Goal: Task Accomplishment & Management: Use online tool/utility

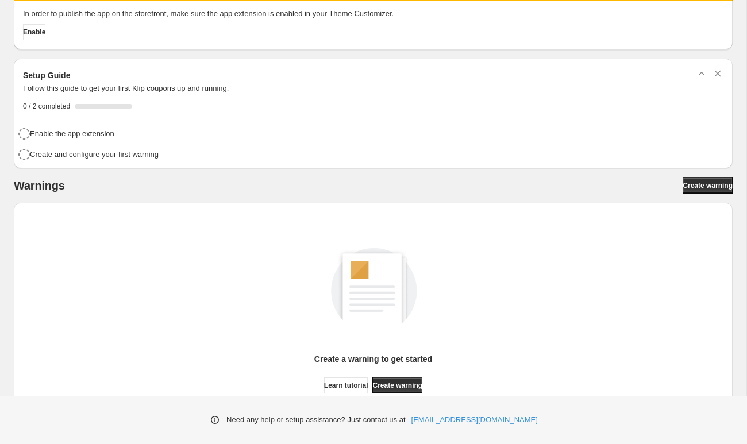
scroll to position [43, 0]
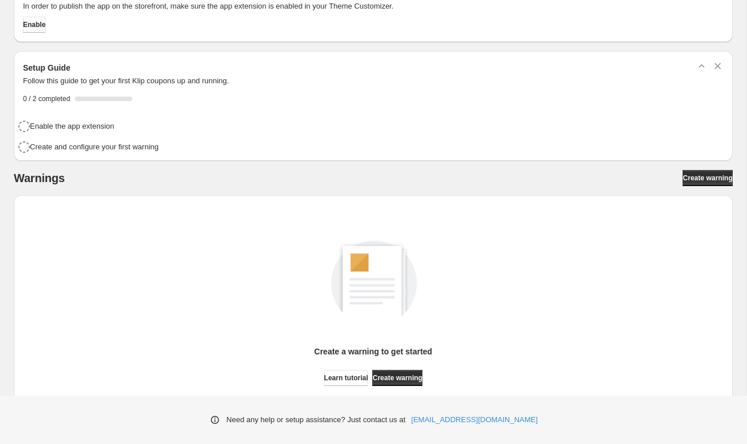
click at [45, 25] on span "Enable" at bounding box center [34, 24] width 22 height 9
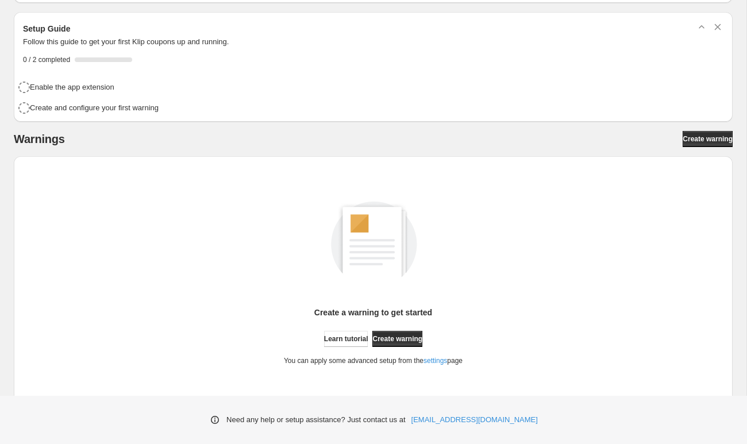
scroll to position [4, 0]
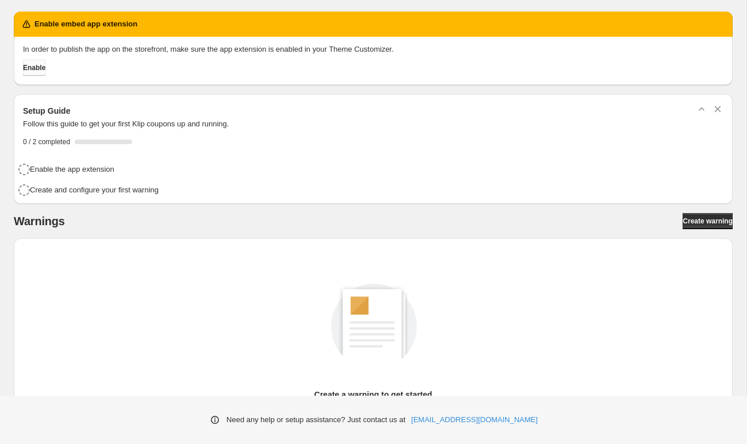
click at [40, 71] on span "Enable" at bounding box center [34, 67] width 22 height 9
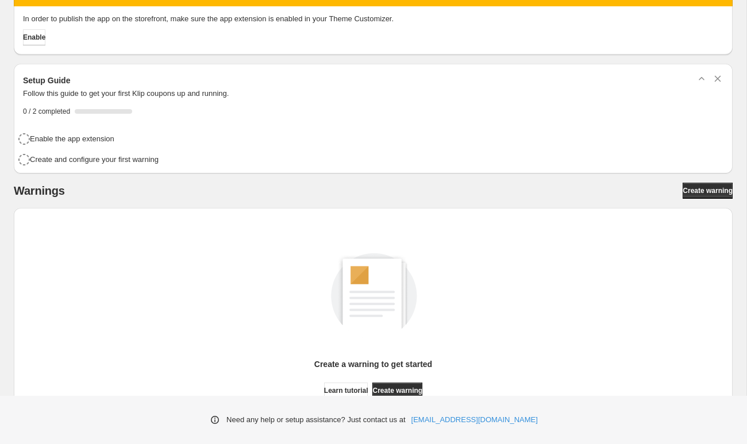
scroll to position [24, 0]
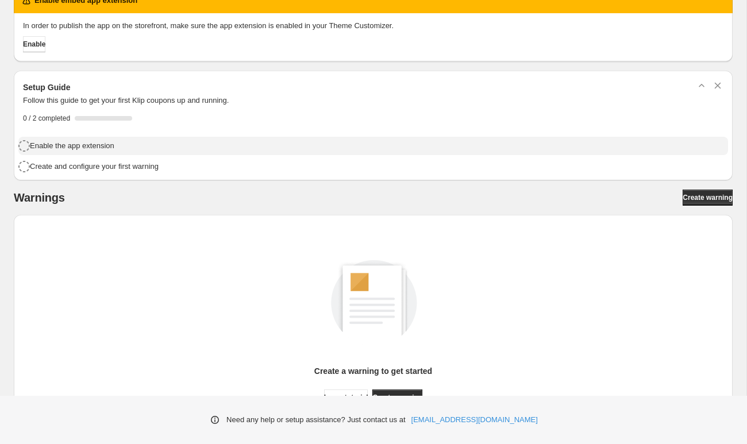
click at [93, 149] on h4 "Enable the app extension" at bounding box center [72, 145] width 84 height 11
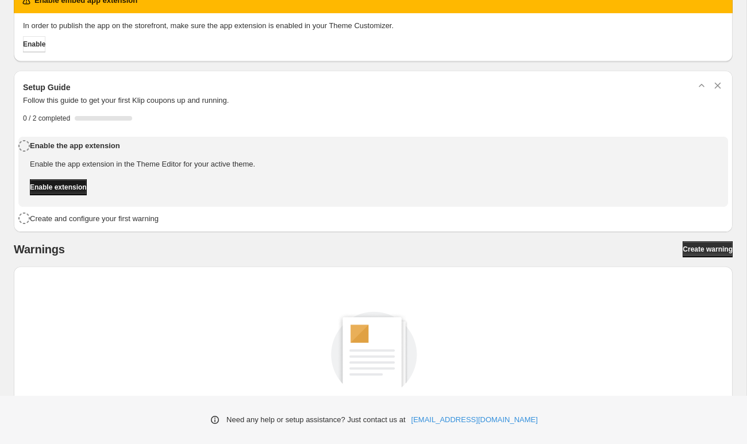
click at [83, 186] on span "Enable extension" at bounding box center [58, 187] width 57 height 9
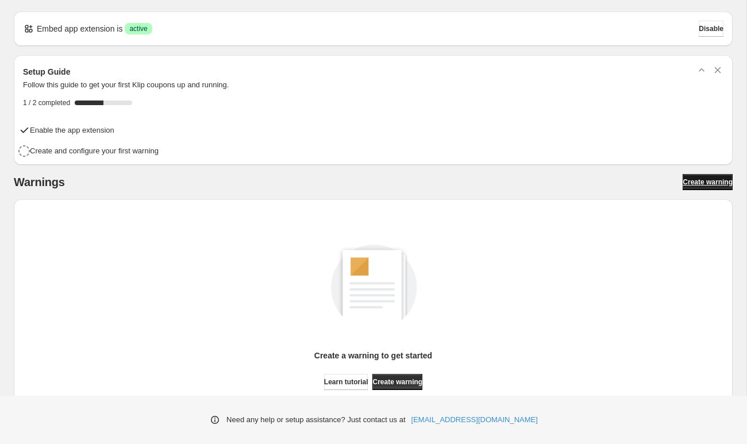
click at [700, 183] on span "Create warning" at bounding box center [708, 182] width 50 height 9
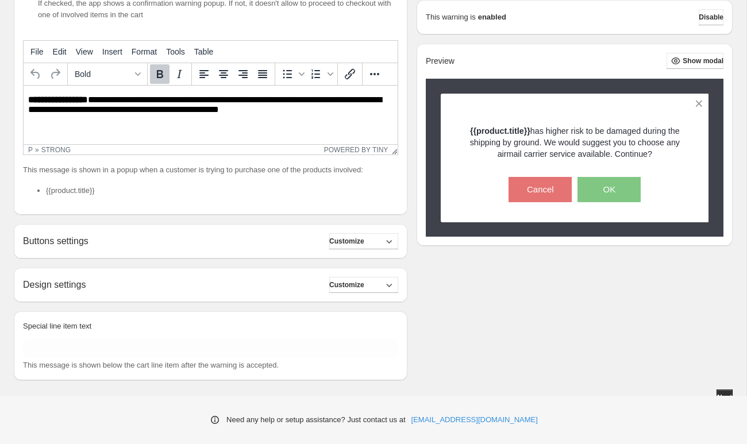
scroll to position [227, 0]
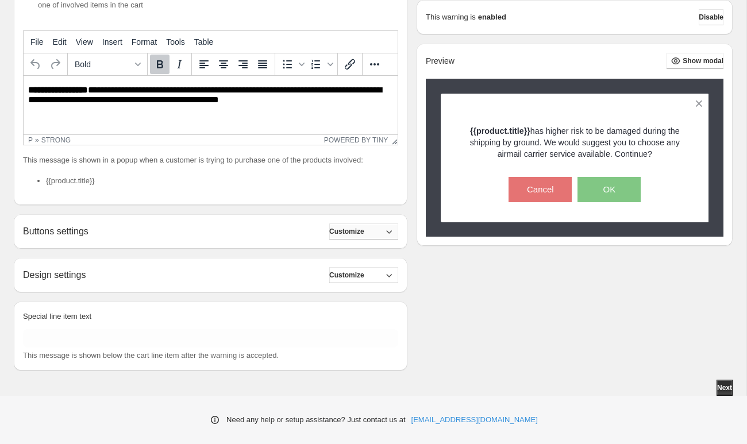
click at [358, 232] on span "Customize" at bounding box center [346, 231] width 35 height 9
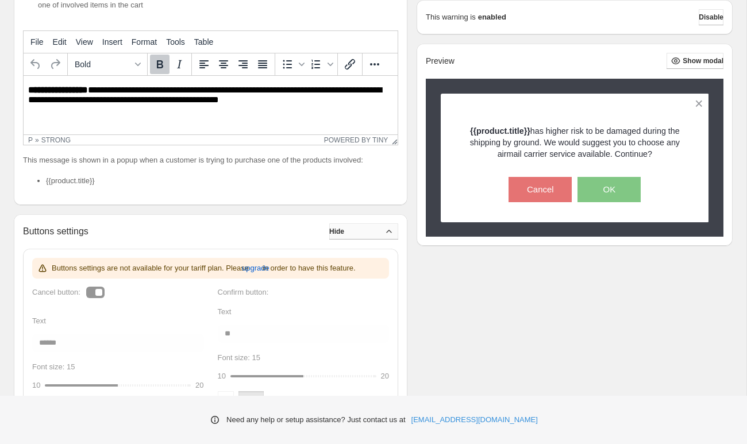
click at [358, 232] on button "Hide" at bounding box center [363, 232] width 69 height 16
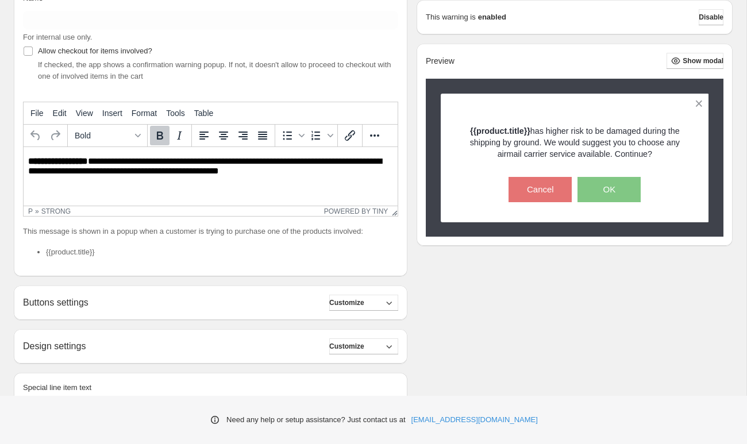
scroll to position [130, 0]
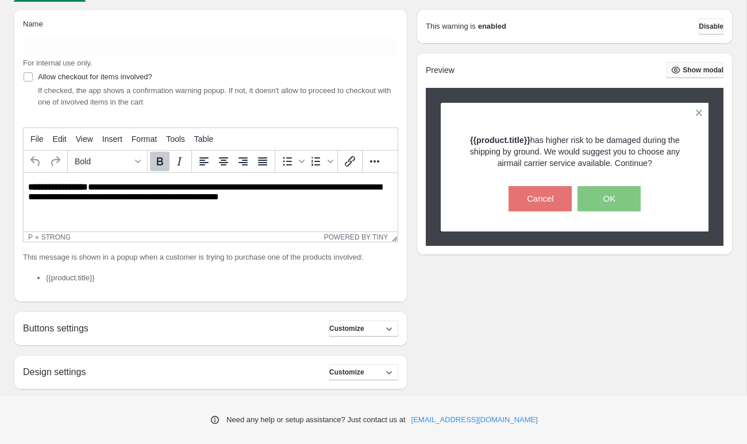
click at [695, 69] on span "Show modal" at bounding box center [703, 70] width 41 height 9
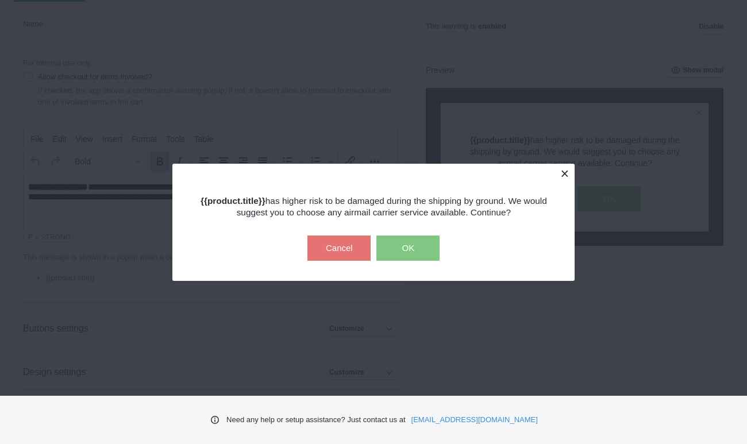
click at [567, 171] on button at bounding box center [565, 174] width 20 height 20
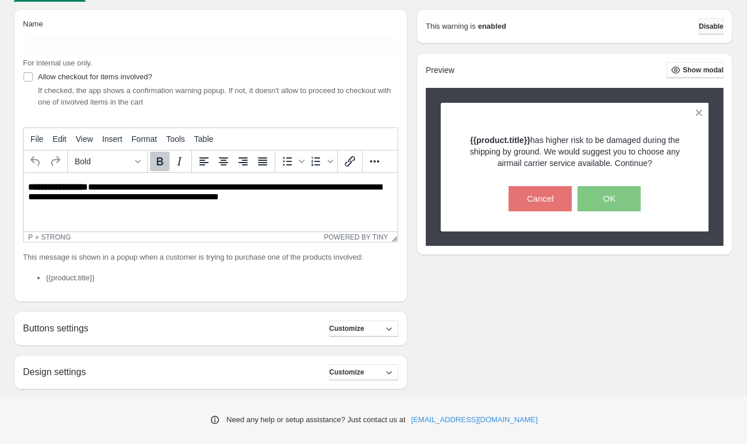
click at [714, 25] on span "Disable" at bounding box center [711, 26] width 25 height 9
click at [706, 23] on span "Disable" at bounding box center [711, 26] width 25 height 9
click at [358, 328] on span "Customize" at bounding box center [346, 328] width 35 height 9
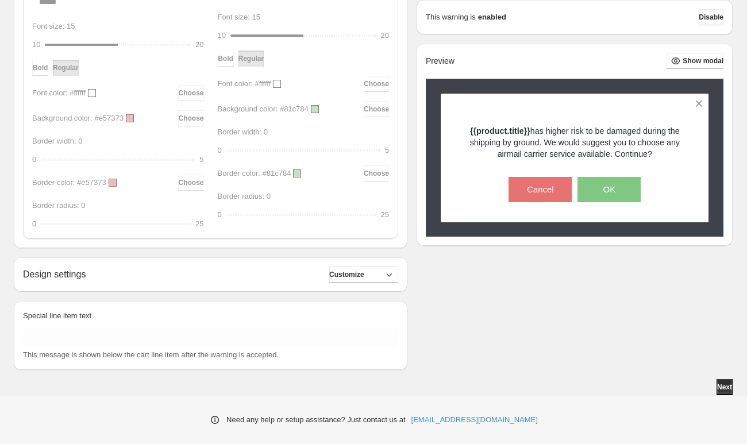
scroll to position [579, 0]
click at [364, 274] on span "Customize" at bounding box center [346, 274] width 35 height 9
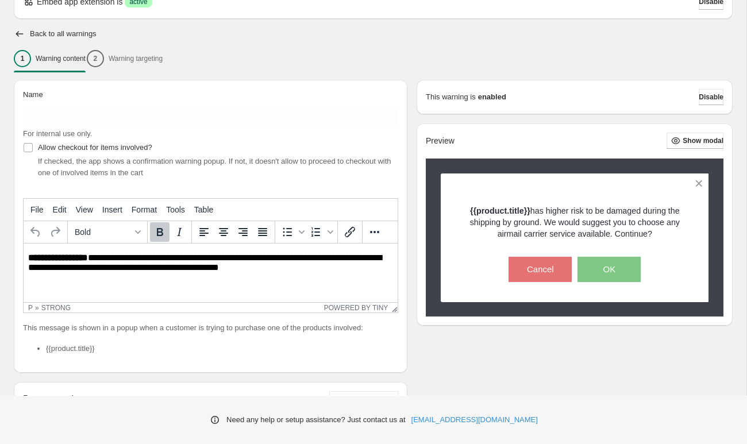
scroll to position [10, 0]
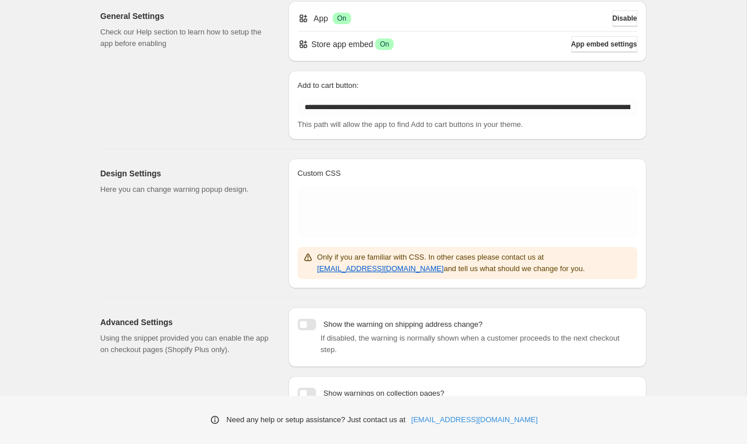
scroll to position [151, 0]
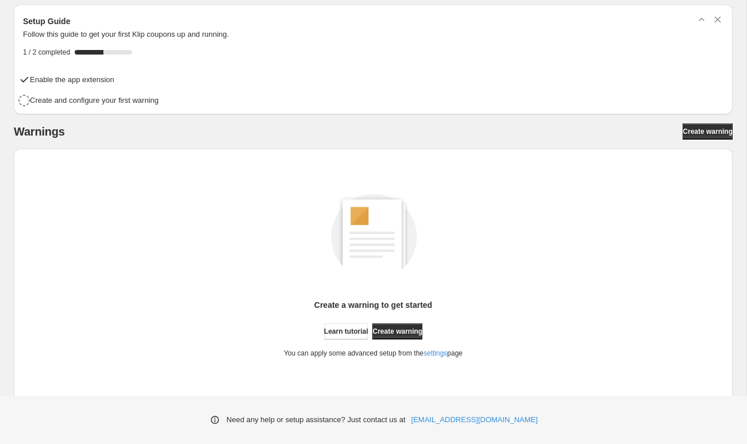
scroll to position [63, 0]
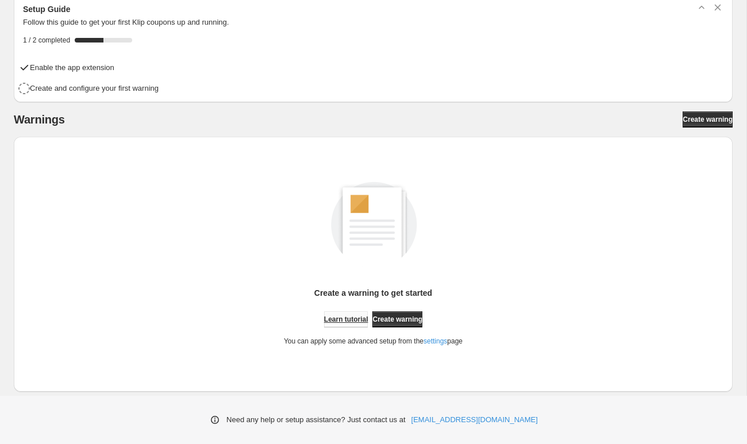
click at [353, 316] on span "Learn tutorial" at bounding box center [346, 319] width 44 height 9
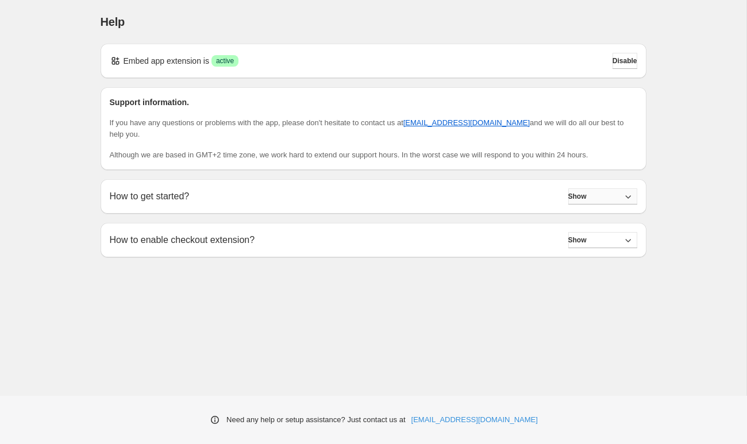
click at [624, 195] on icon "button" at bounding box center [628, 196] width 11 height 11
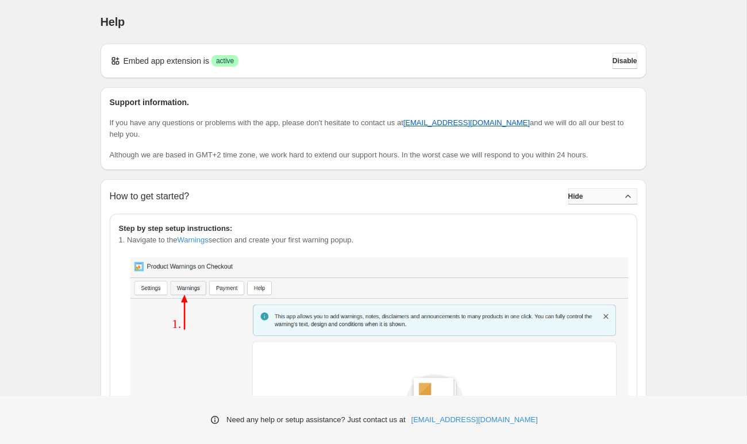
click at [602, 200] on button "Hide" at bounding box center [602, 197] width 69 height 16
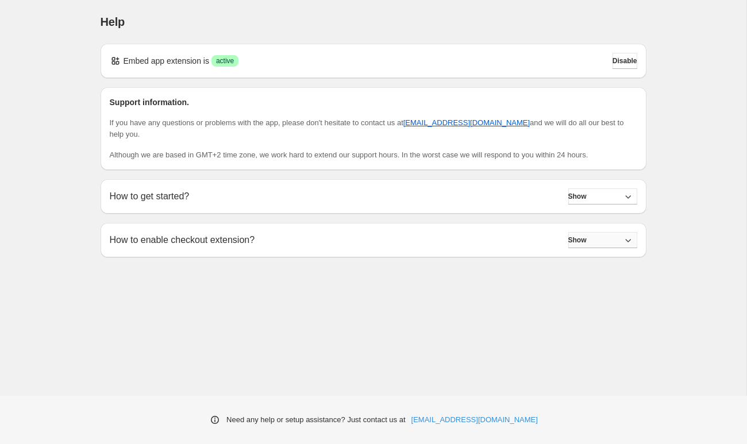
click at [610, 240] on button "Show" at bounding box center [602, 240] width 69 height 16
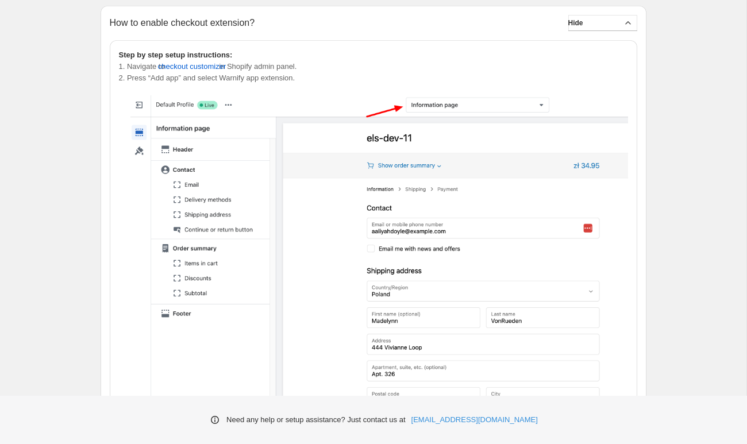
scroll to position [197, 0]
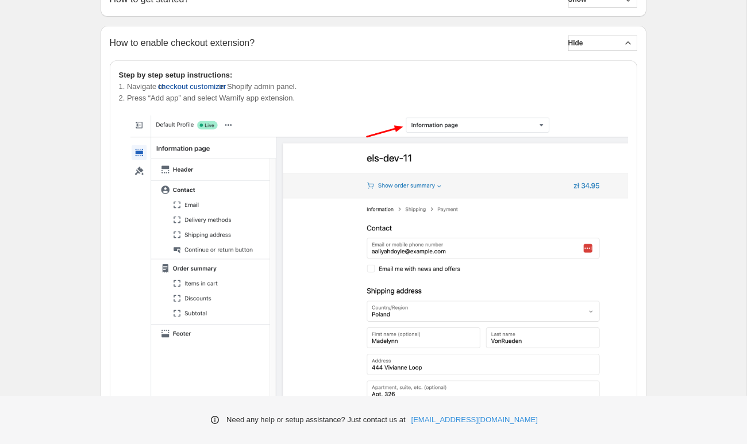
click at [212, 83] on span "checkout customizer" at bounding box center [192, 86] width 68 height 11
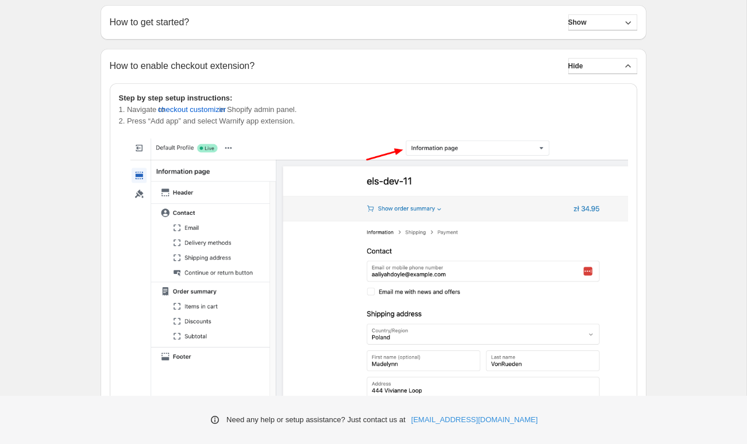
scroll to position [193, 0]
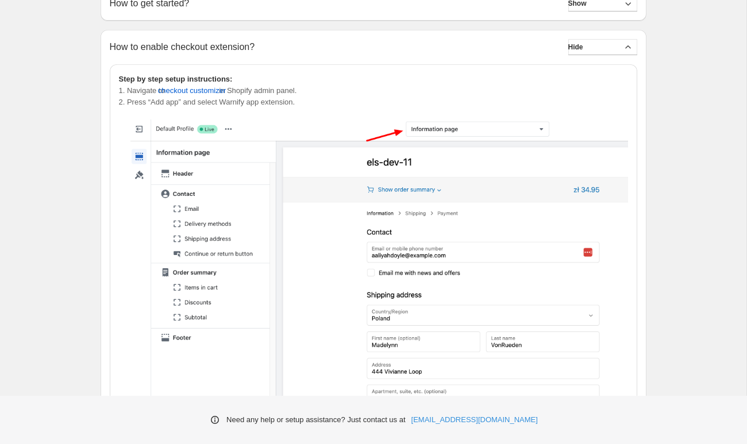
click at [20, 152] on div "Help. This page is ready Help Embed app extension is Success active Disable Sup…" at bounding box center [373, 321] width 747 height 1028
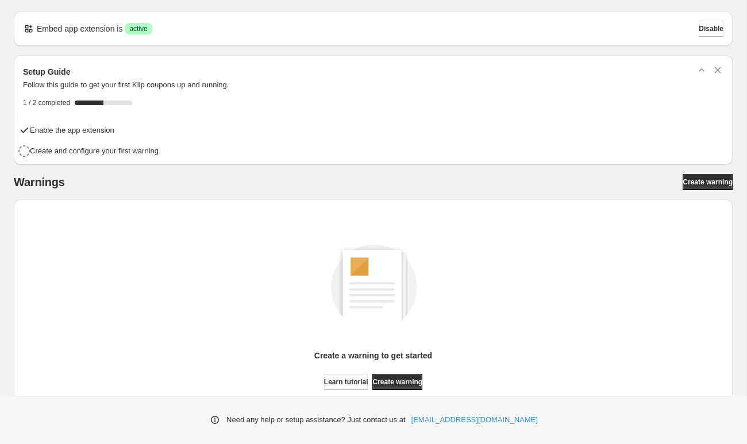
scroll to position [63, 0]
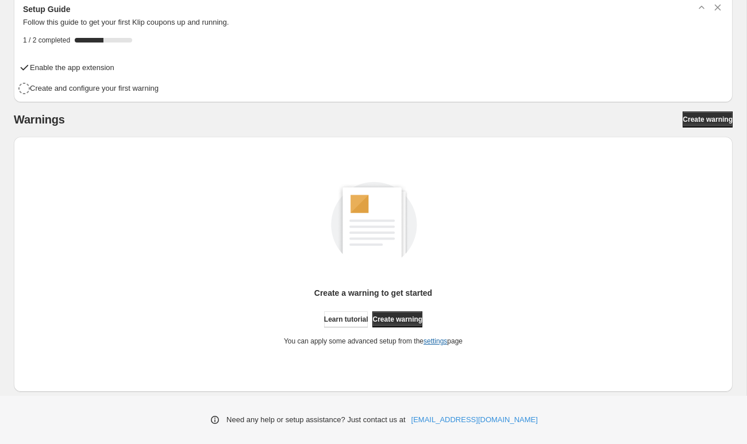
click at [433, 341] on link "settings" at bounding box center [436, 341] width 24 height 8
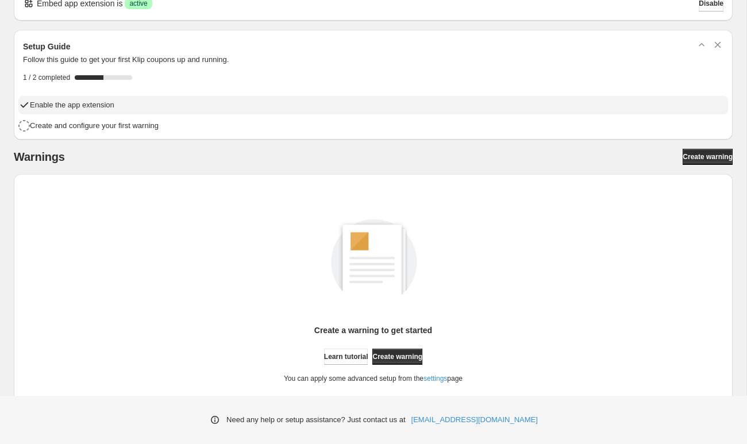
scroll to position [63, 0]
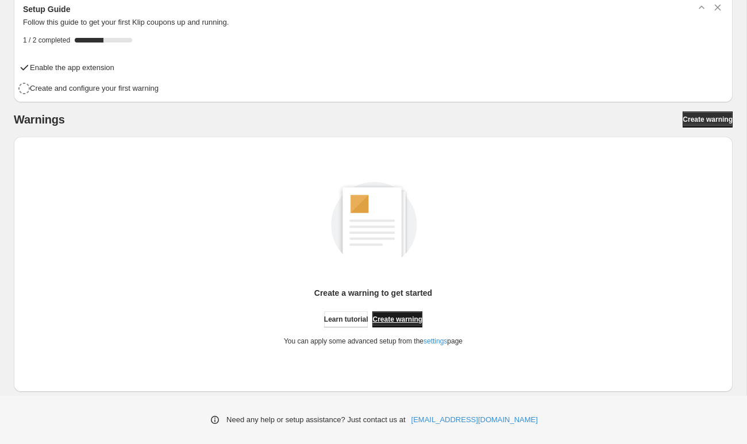
click at [409, 319] on span "Create warning" at bounding box center [397, 319] width 50 height 9
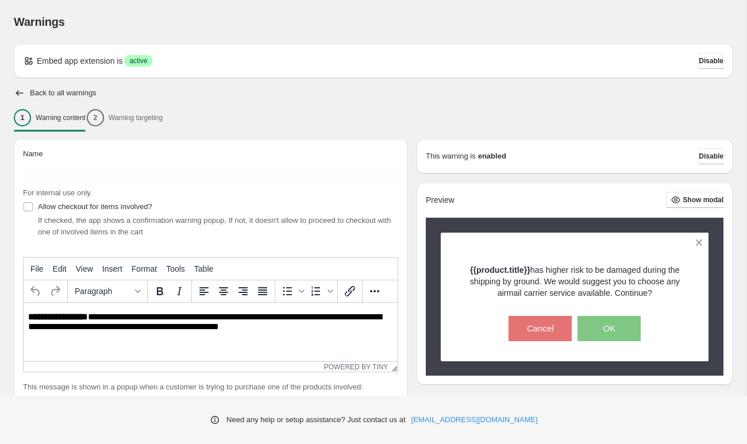
click at [162, 120] on div "1 Warning content 2 Warning targeting" at bounding box center [373, 118] width 719 height 24
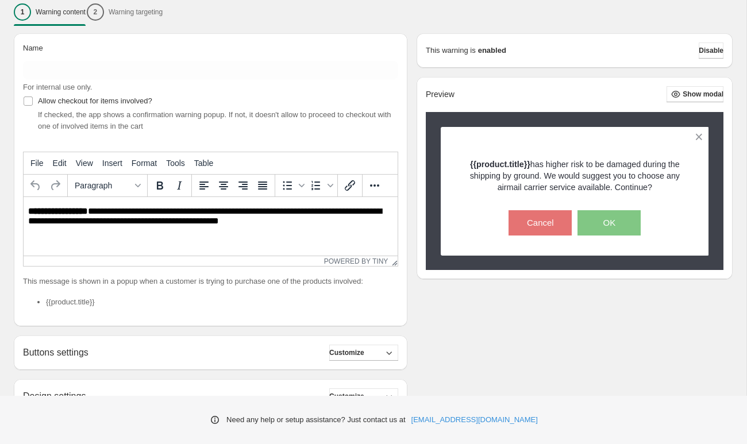
scroll to position [102, 0]
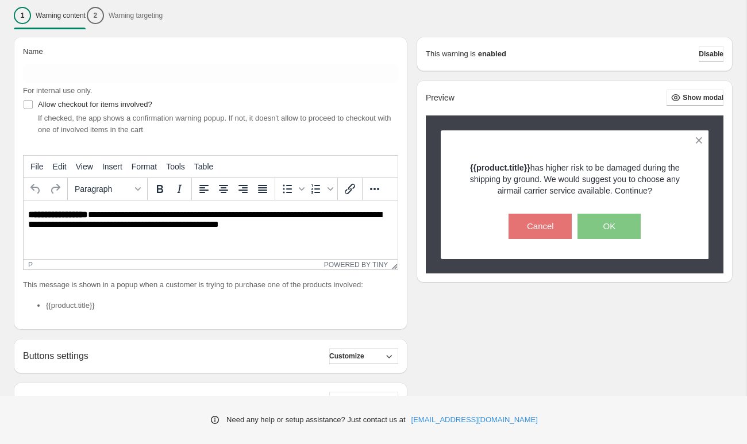
click at [91, 224] on p "**********" at bounding box center [211, 220] width 366 height 21
paste body "Rich Text Area. Press ALT-0 for help."
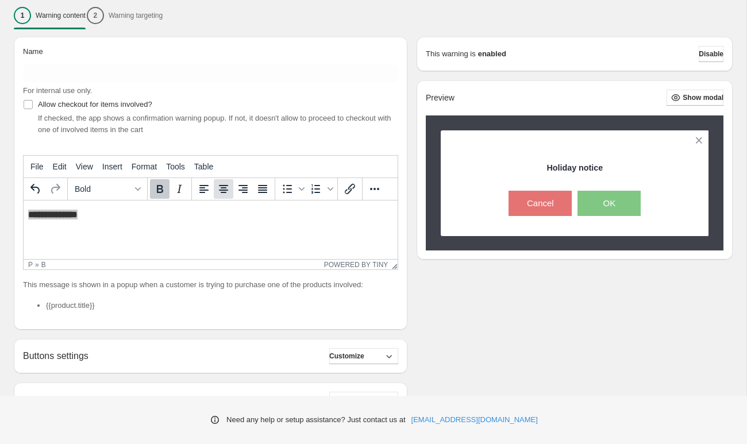
click at [221, 187] on icon "Align center" at bounding box center [224, 189] width 14 height 14
click at [160, 220] on html "**********" at bounding box center [211, 215] width 374 height 28
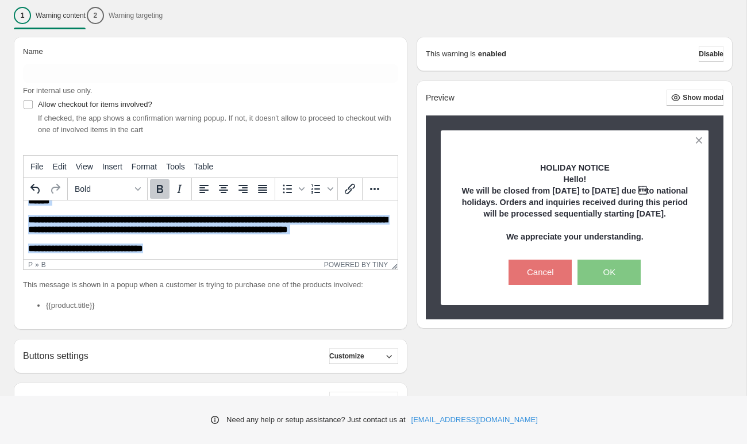
scroll to position [29, 0]
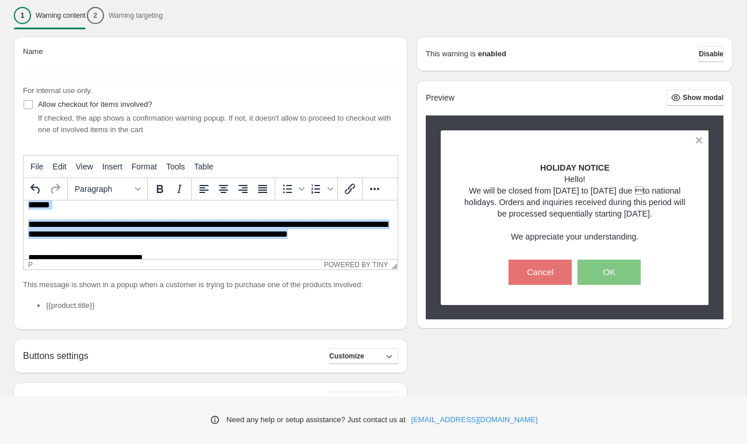
click at [143, 208] on p "******" at bounding box center [211, 205] width 366 height 10
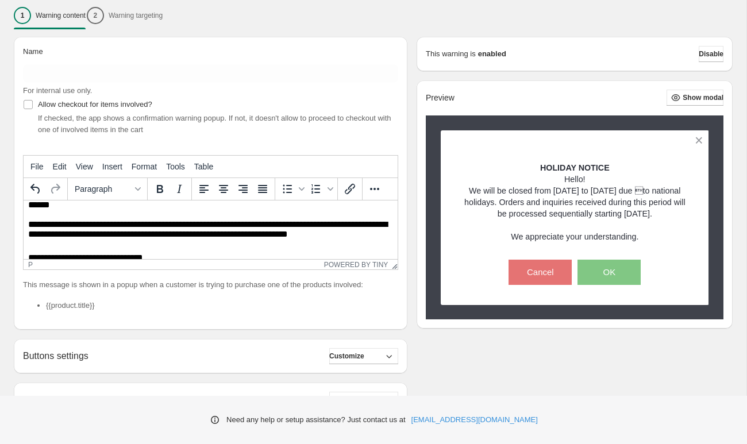
scroll to position [0, 0]
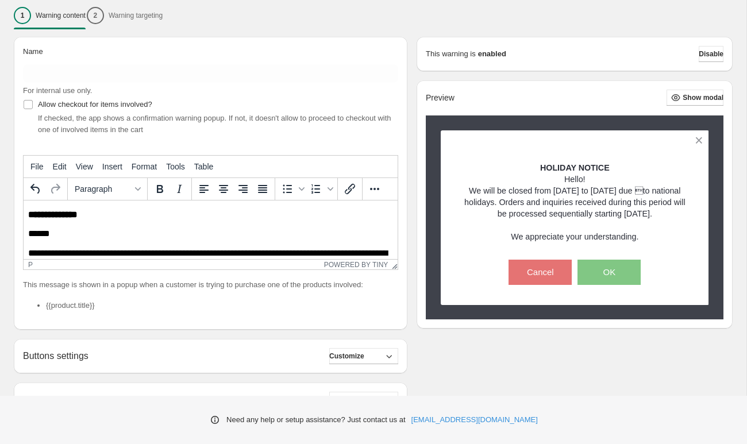
click at [131, 213] on p "**********" at bounding box center [210, 215] width 365 height 10
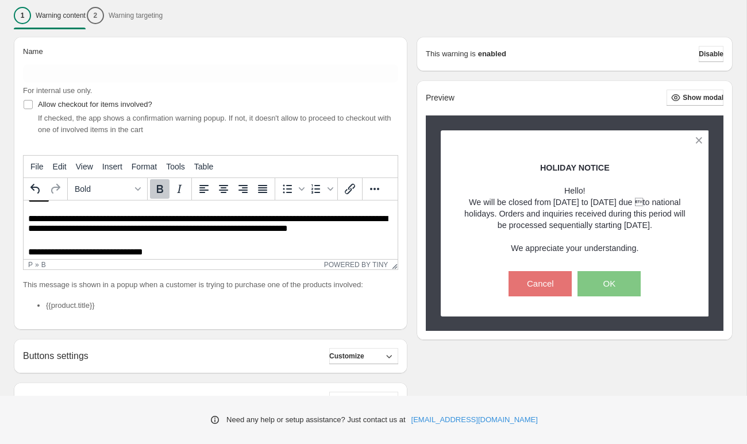
scroll to position [62, 0]
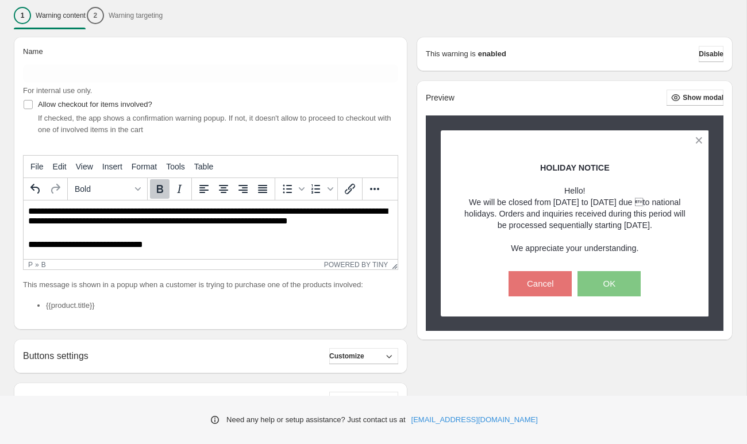
click at [56, 245] on p "**********" at bounding box center [211, 245] width 366 height 10
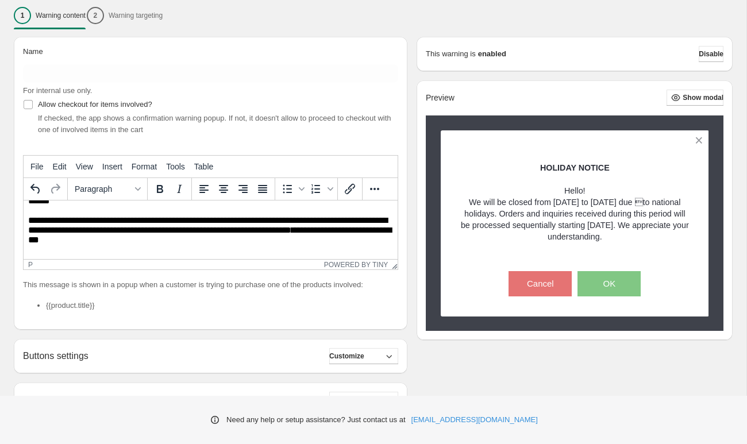
click at [141, 213] on body "**********" at bounding box center [210, 204] width 365 height 92
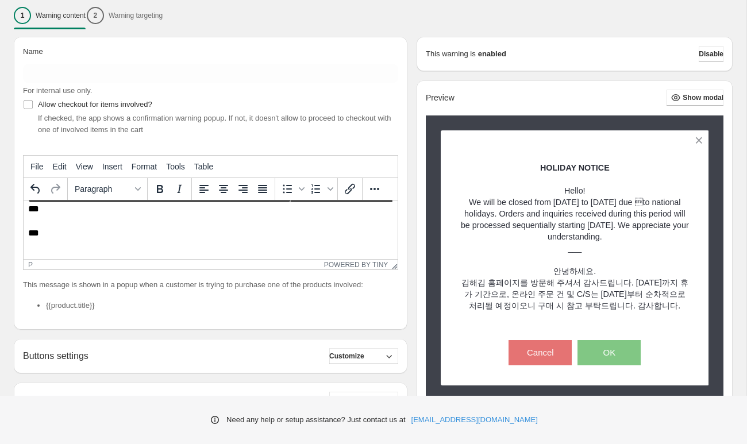
scroll to position [145, 0]
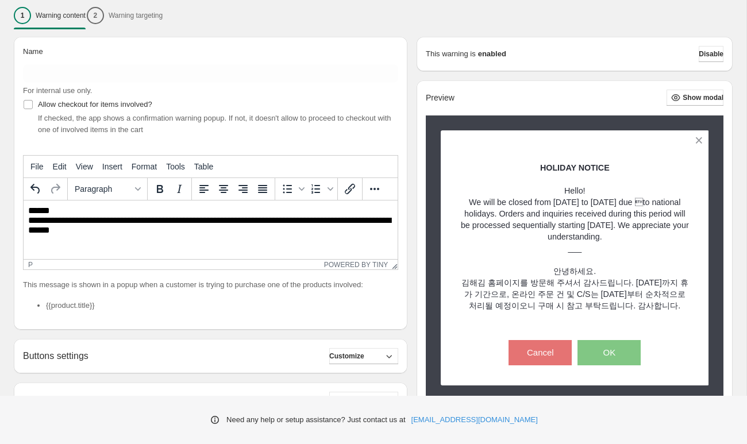
click at [156, 249] on p "**********" at bounding box center [211, 228] width 366 height 45
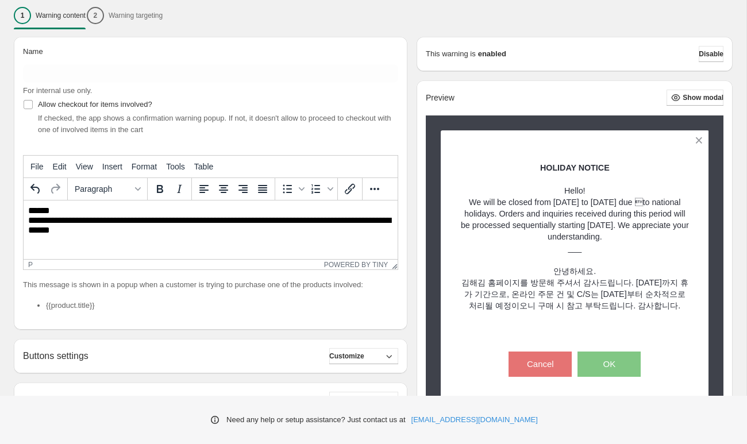
scroll to position [156, 0]
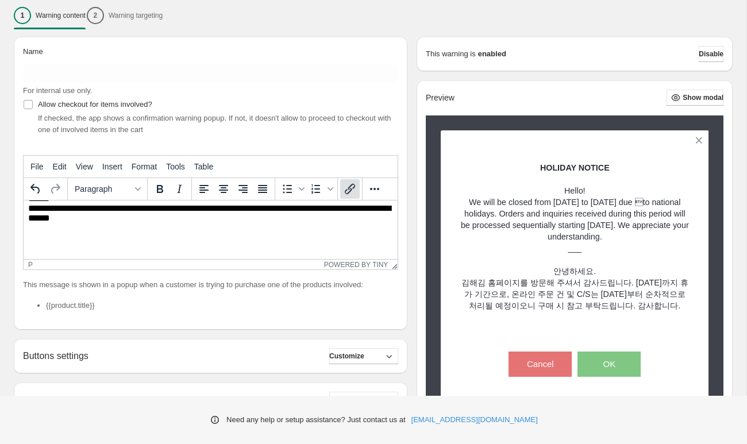
click at [348, 190] on icon "Insert/edit link" at bounding box center [350, 189] width 10 height 10
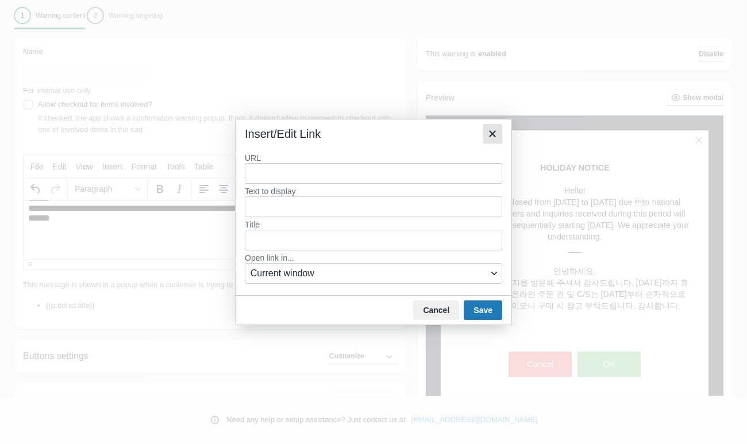
click at [493, 134] on icon "Close" at bounding box center [492, 133] width 6 height 6
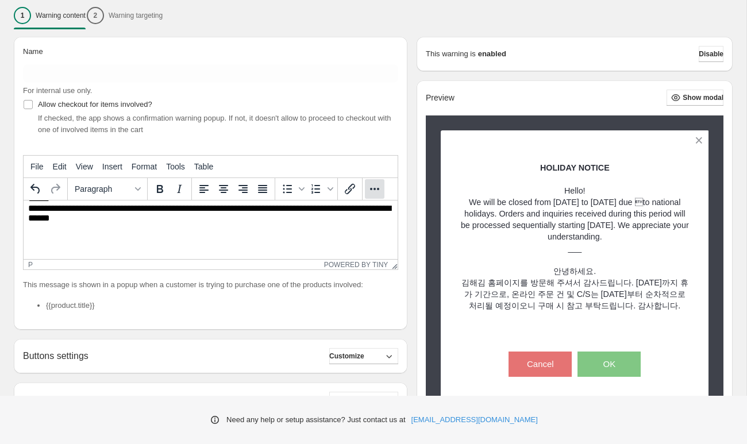
click at [374, 191] on icon "More..." at bounding box center [375, 189] width 14 height 14
click at [113, 168] on span "Insert" at bounding box center [112, 166] width 20 height 9
click at [372, 192] on icon "More..." at bounding box center [375, 189] width 14 height 14
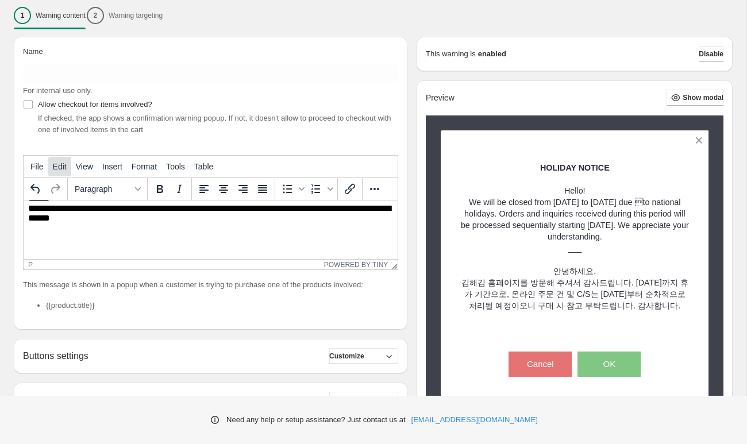
click at [62, 167] on span "Edit" at bounding box center [60, 166] width 14 height 9
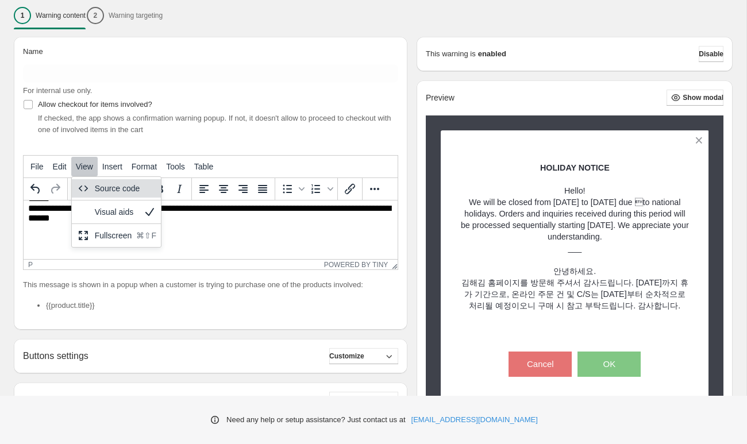
click at [97, 186] on div "Source code" at bounding box center [126, 189] width 62 height 14
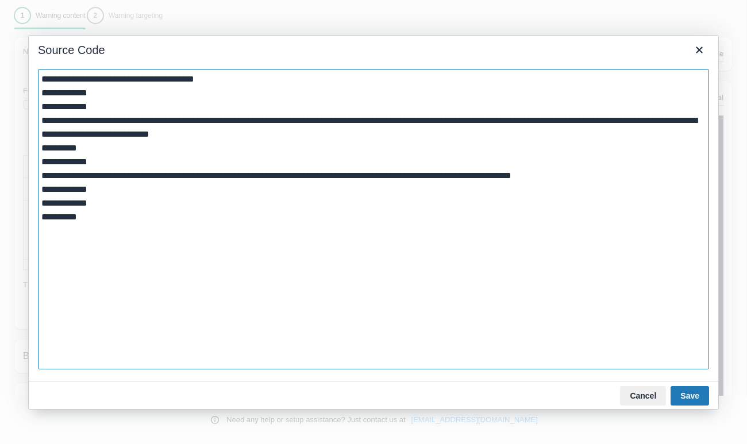
paste textarea "**********"
type textarea "**********"
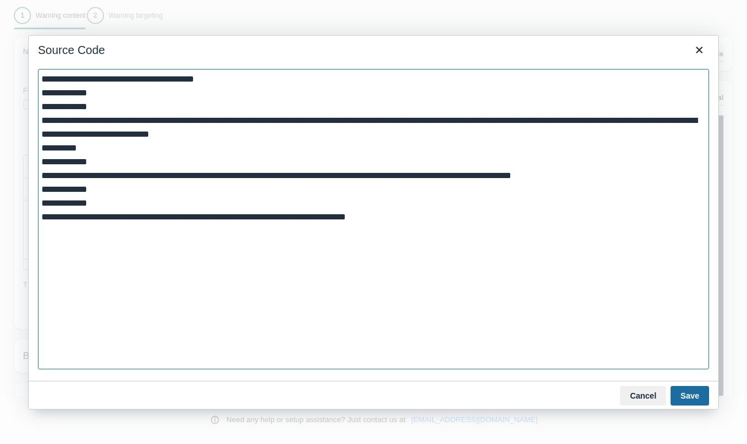
click at [679, 392] on button "Save" at bounding box center [690, 396] width 39 height 20
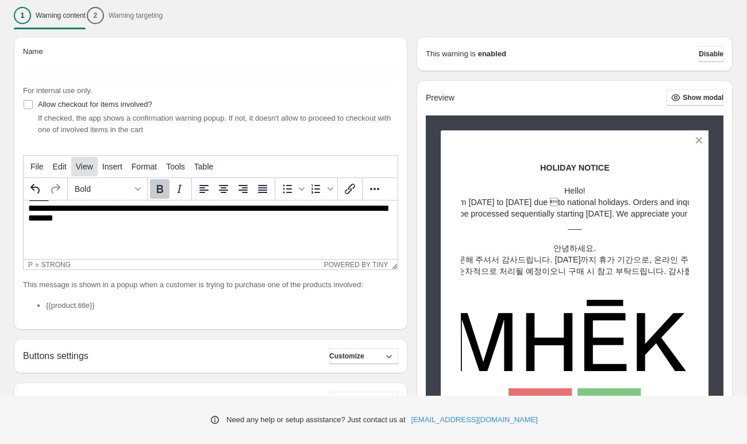
click at [80, 168] on span "View" at bounding box center [84, 166] width 17 height 9
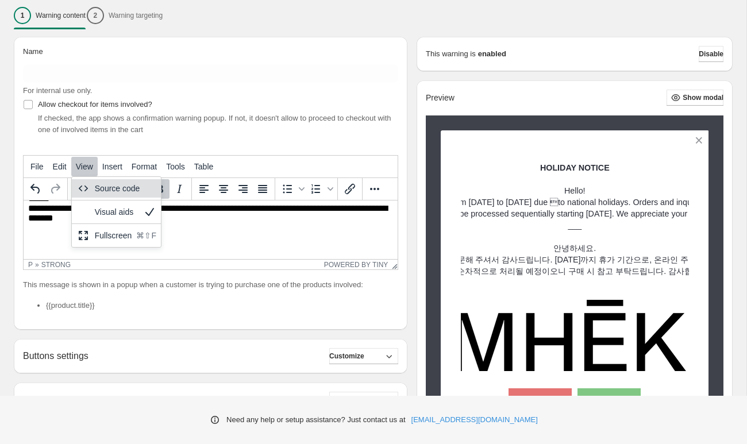
click at [95, 189] on div "Source code" at bounding box center [126, 189] width 62 height 14
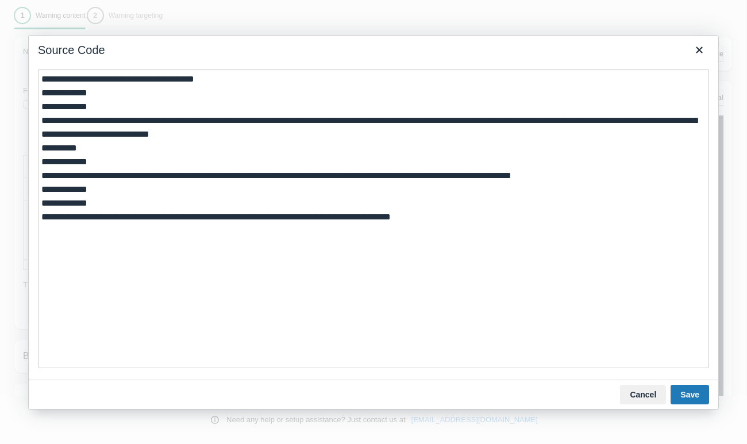
click at [470, 232] on textarea "**********" at bounding box center [373, 218] width 671 height 299
type textarea "**********"
click at [681, 394] on button "Save" at bounding box center [690, 396] width 39 height 20
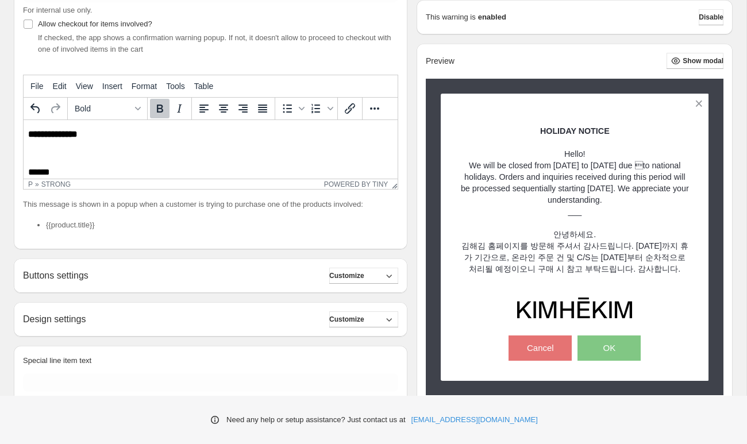
scroll to position [168, 0]
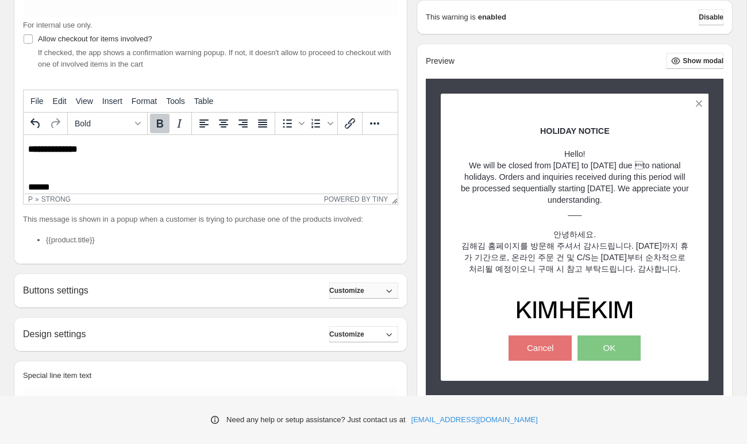
click at [379, 291] on button "Customize" at bounding box center [363, 291] width 69 height 16
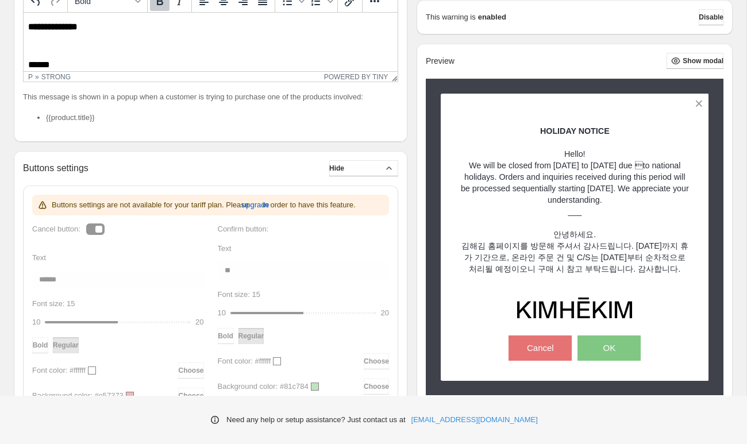
scroll to position [292, 0]
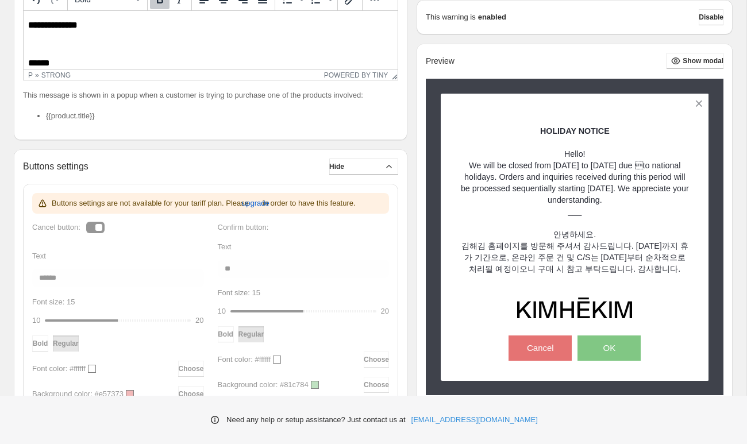
click at [100, 238] on div "Buttons settings are not available for your tariff plan. Please upgrade in orde…" at bounding box center [210, 349] width 357 height 313
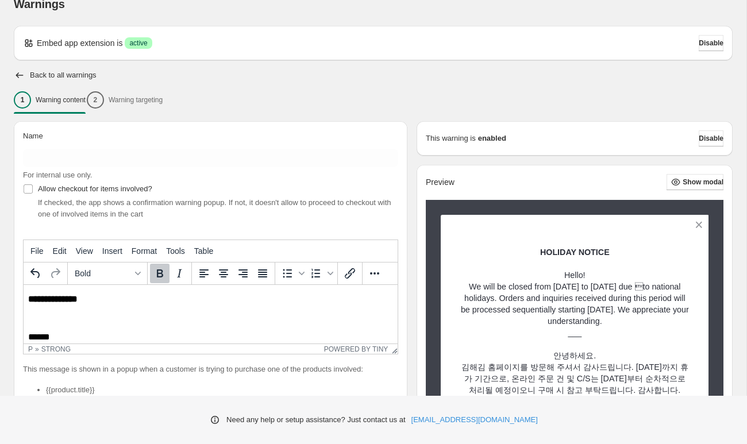
scroll to position [0, 0]
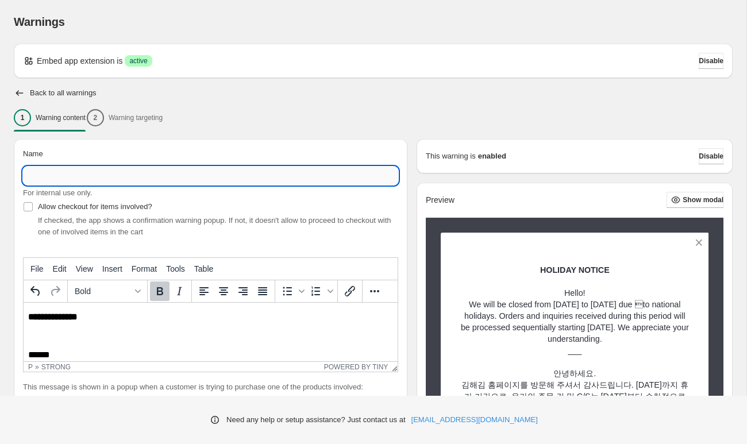
click at [128, 168] on input "Name" at bounding box center [210, 176] width 375 height 18
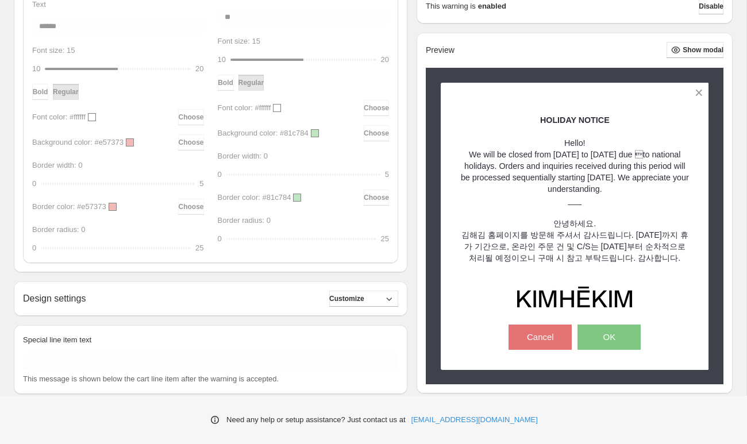
scroll to position [579, 0]
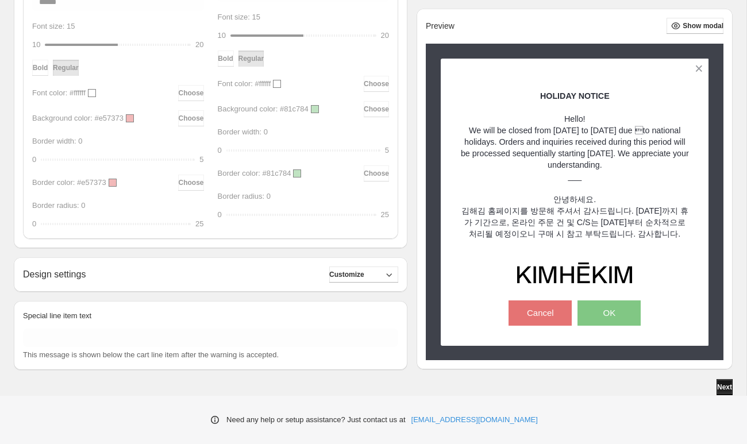
type input "**********"
click at [720, 390] on span "Next" at bounding box center [724, 387] width 15 height 9
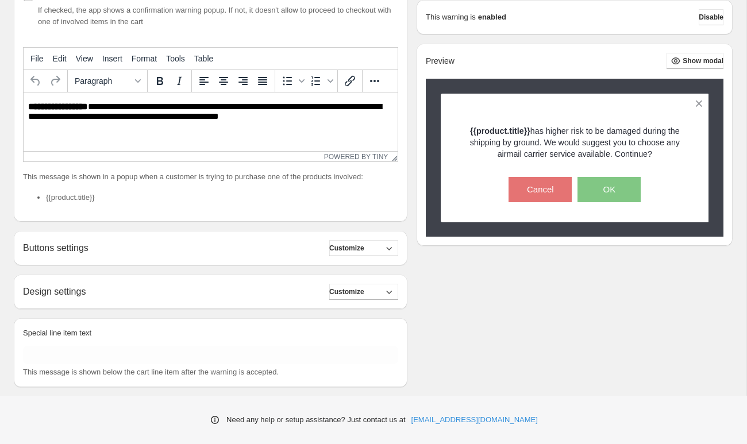
scroll to position [227, 0]
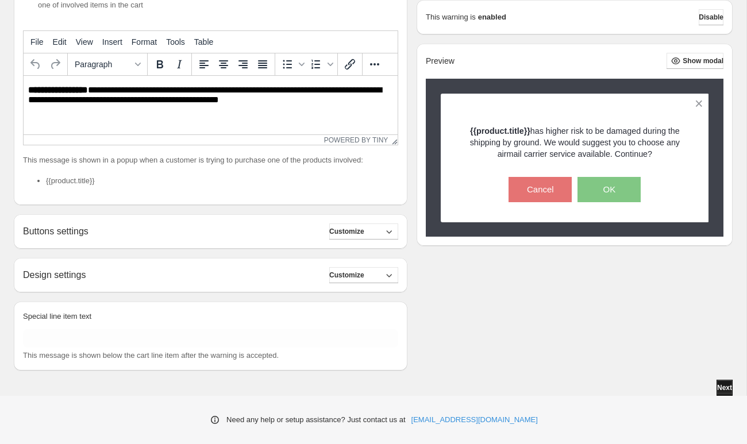
click at [717, 385] on span "Next" at bounding box center [724, 387] width 15 height 9
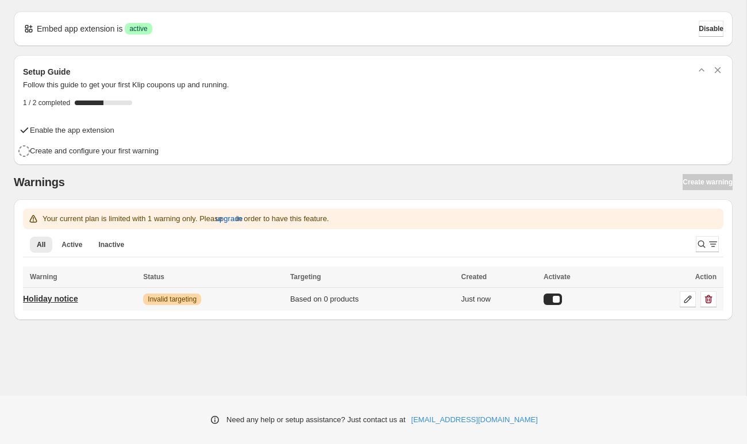
click at [62, 298] on p "Holiday notice" at bounding box center [50, 298] width 55 height 11
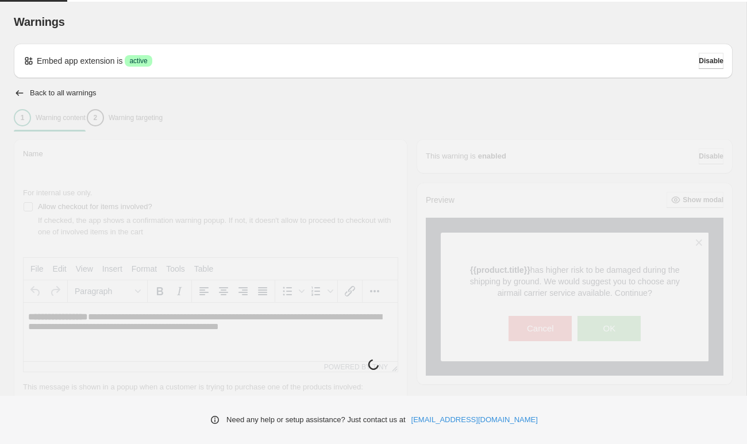
type input "**********"
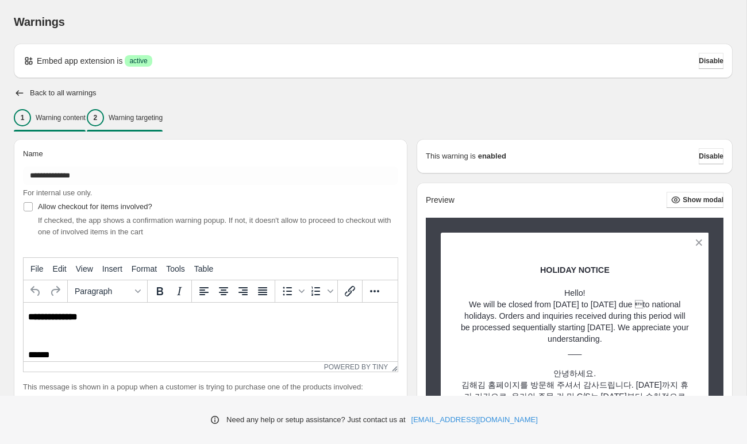
click at [163, 125] on div "2 Warning targeting" at bounding box center [125, 117] width 76 height 17
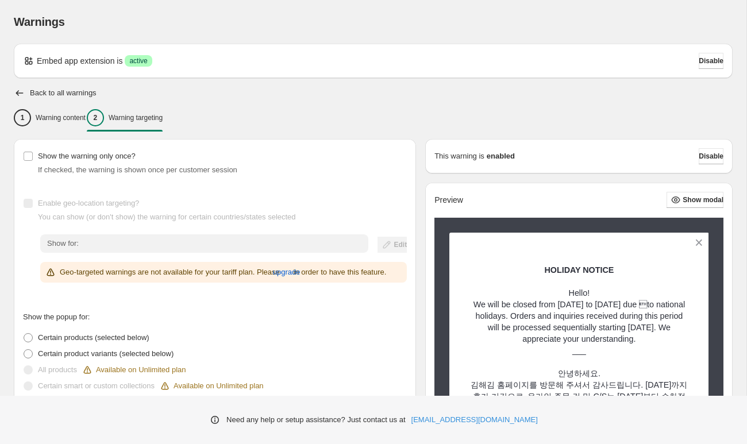
scroll to position [70, 0]
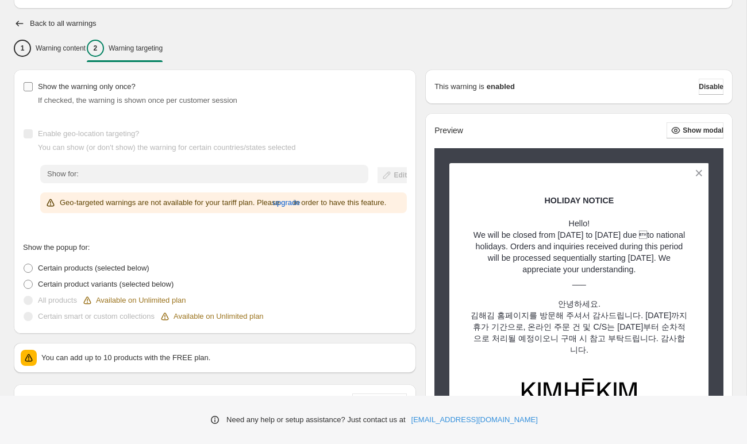
click at [99, 88] on span "Show the warning only once?" at bounding box center [87, 86] width 98 height 9
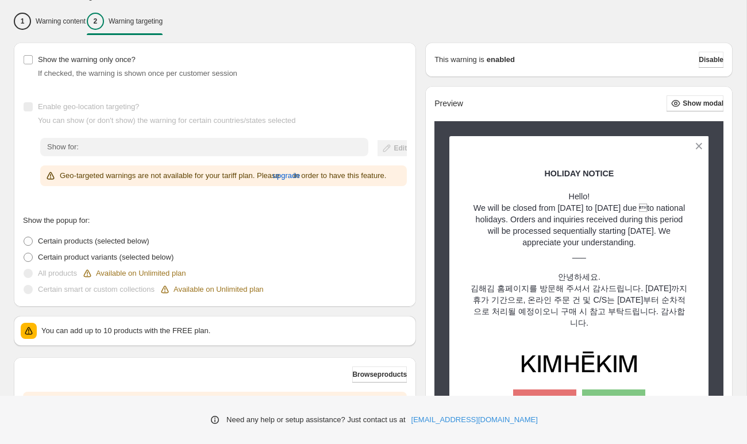
scroll to position [108, 0]
